Goal: Task Accomplishment & Management: Manage account settings

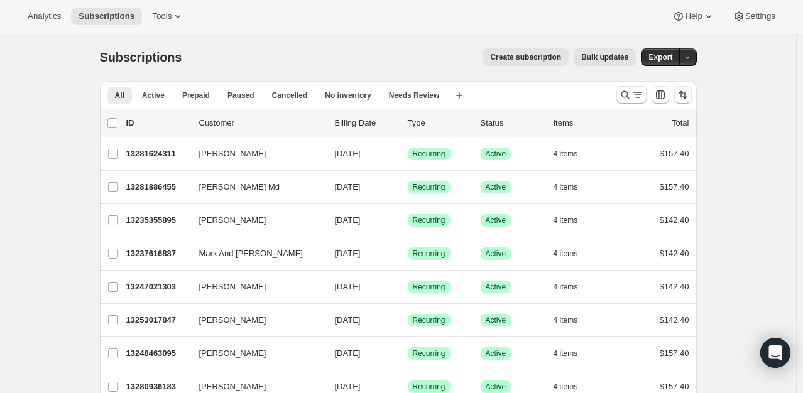
click at [618, 99] on div at bounding box center [653, 94] width 85 height 25
click at [628, 92] on icon "Search and filter results" at bounding box center [625, 95] width 8 height 8
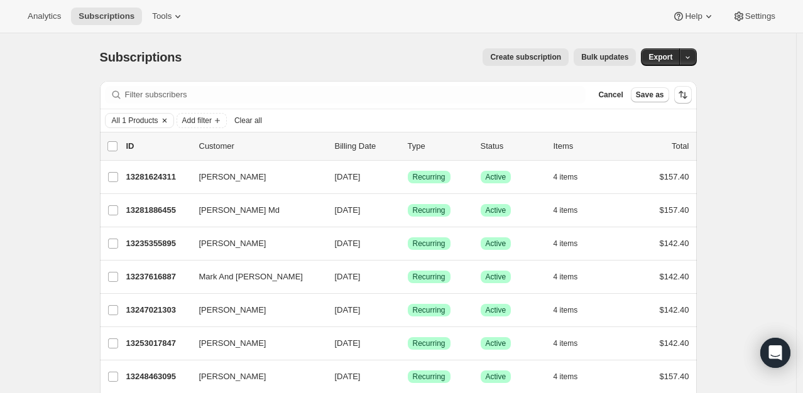
drag, startPoint x: 210, startPoint y: 96, endPoint x: 167, endPoint y: 124, distance: 52.3
click at [167, 124] on icon "Clear" at bounding box center [165, 121] width 10 height 10
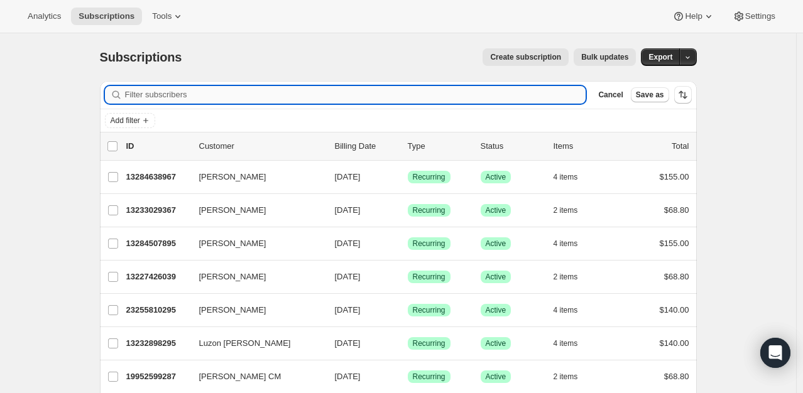
click at [179, 92] on input "Filter subscribers" at bounding box center [355, 95] width 461 height 18
paste input "Laura <laura.terrygreen@gmail.com>"
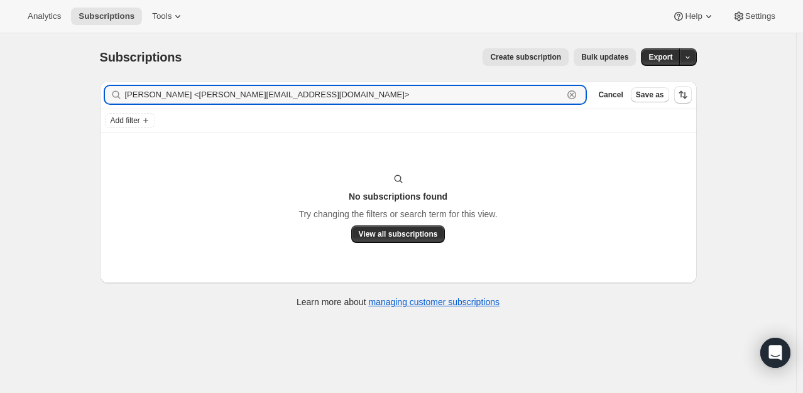
drag, startPoint x: 153, startPoint y: 96, endPoint x: 121, endPoint y: 84, distance: 34.6
click at [119, 85] on div "Filter subscribers Laura <laura.terrygreen@gmail.com> Clear Cancel Save as" at bounding box center [398, 95] width 597 height 28
click at [246, 94] on input "laura.terrygreen@gmail.com>" at bounding box center [344, 95] width 439 height 18
drag, startPoint x: 246, startPoint y: 94, endPoint x: 118, endPoint y: 90, distance: 128.2
click at [118, 90] on div "laura.terrygreen@gmail.com Clear" at bounding box center [345, 95] width 481 height 18
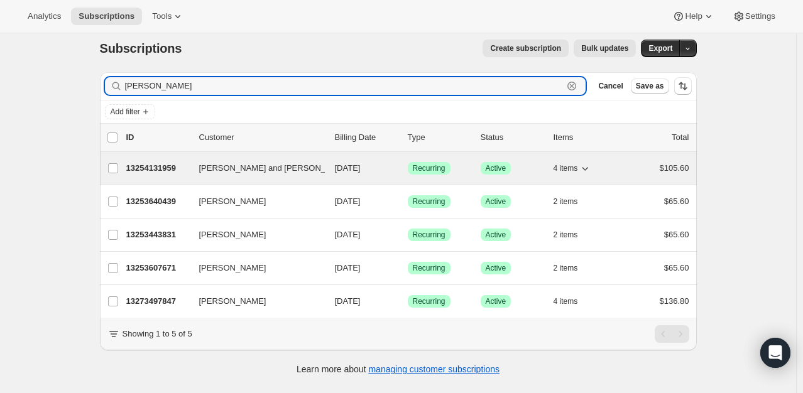
scroll to position [33, 0]
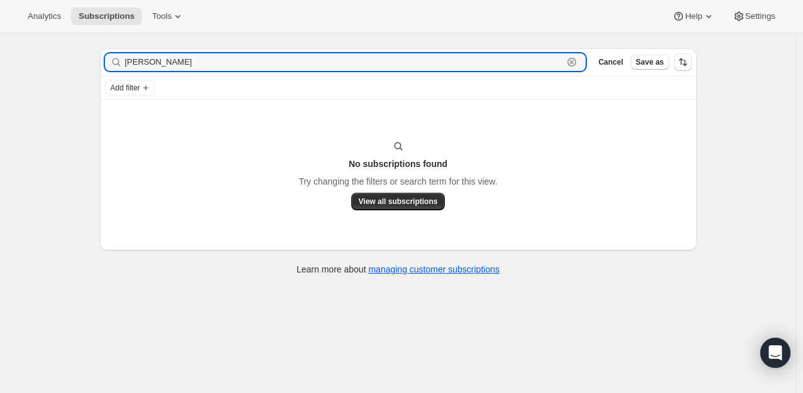
type input "laura terr"
